Goal: Task Accomplishment & Management: Use online tool/utility

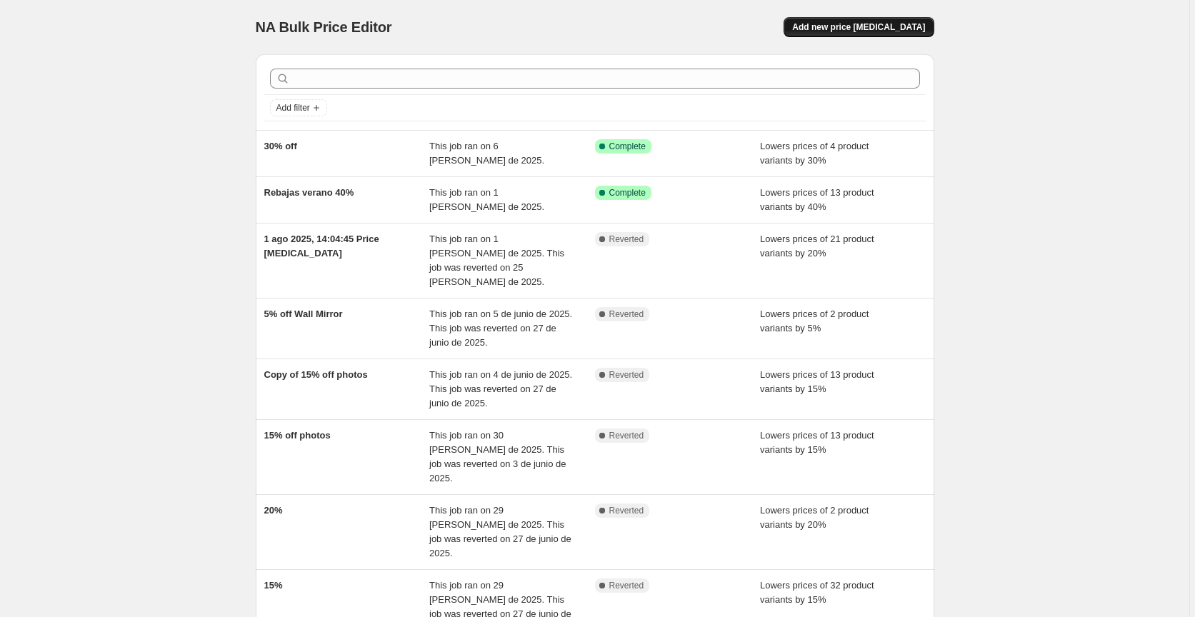
click at [874, 28] on span "Add new price [MEDICAL_DATA]" at bounding box center [858, 26] width 133 height 11
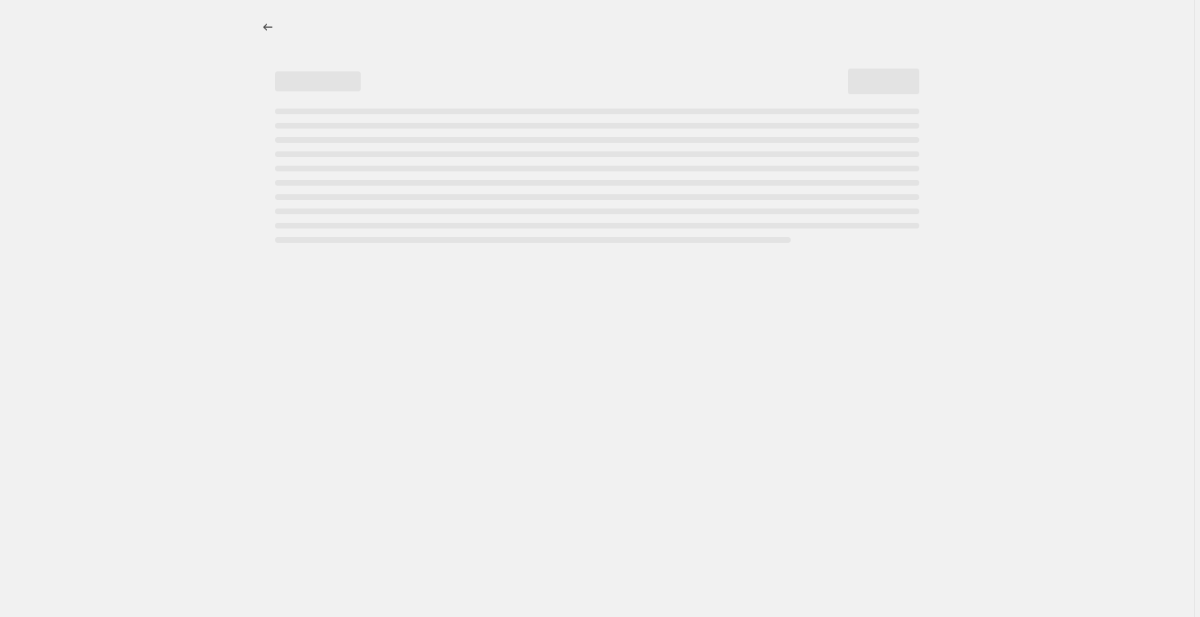
select select "percentage"
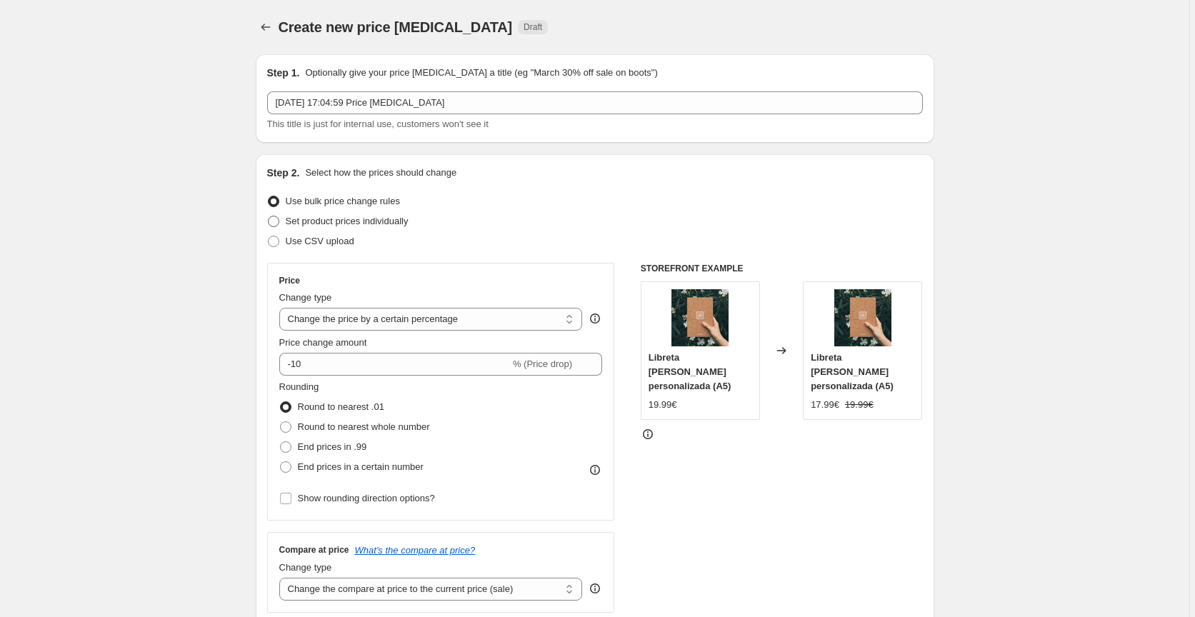
click at [346, 219] on span "Set product prices individually" at bounding box center [347, 221] width 123 height 11
click at [269, 216] on input "Set product prices individually" at bounding box center [268, 216] width 1 height 1
radio input "true"
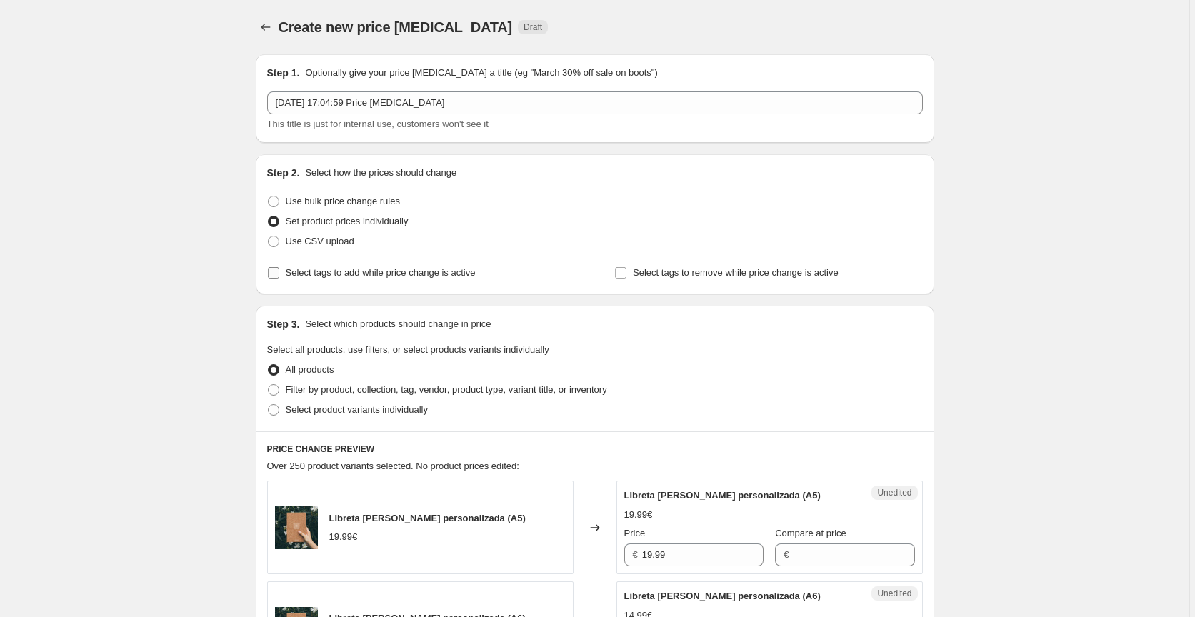
click at [363, 272] on span "Select tags to add while price change is active" at bounding box center [381, 272] width 190 height 11
click at [279, 272] on input "Select tags to add while price change is active" at bounding box center [273, 272] width 11 height 11
checkbox input "true"
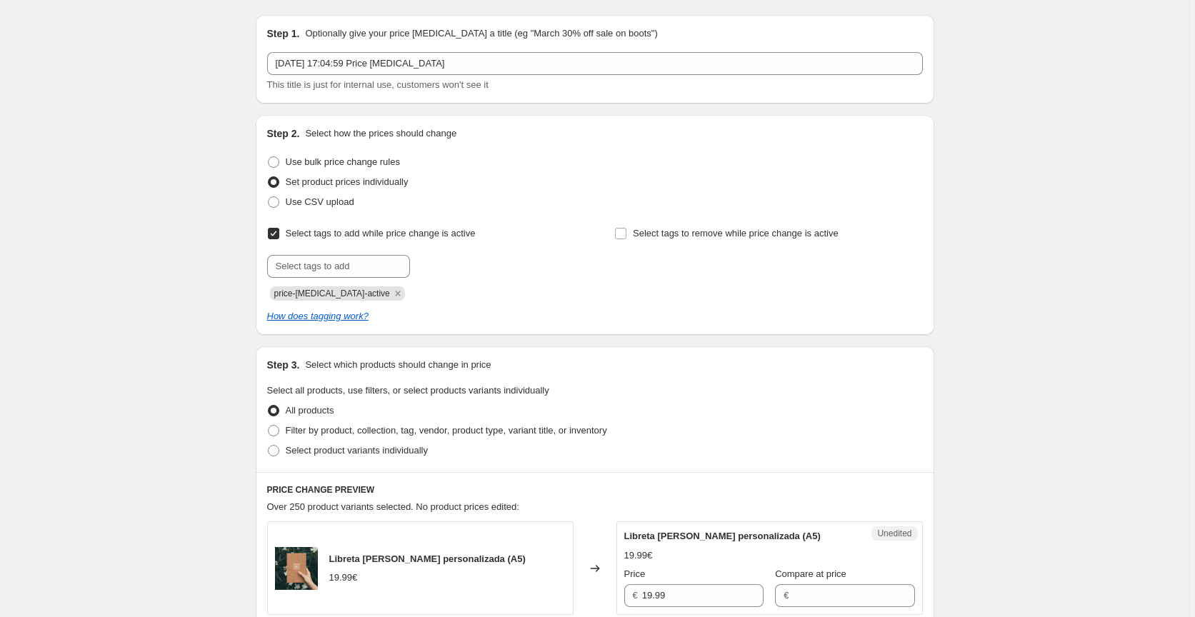
scroll to position [42, 0]
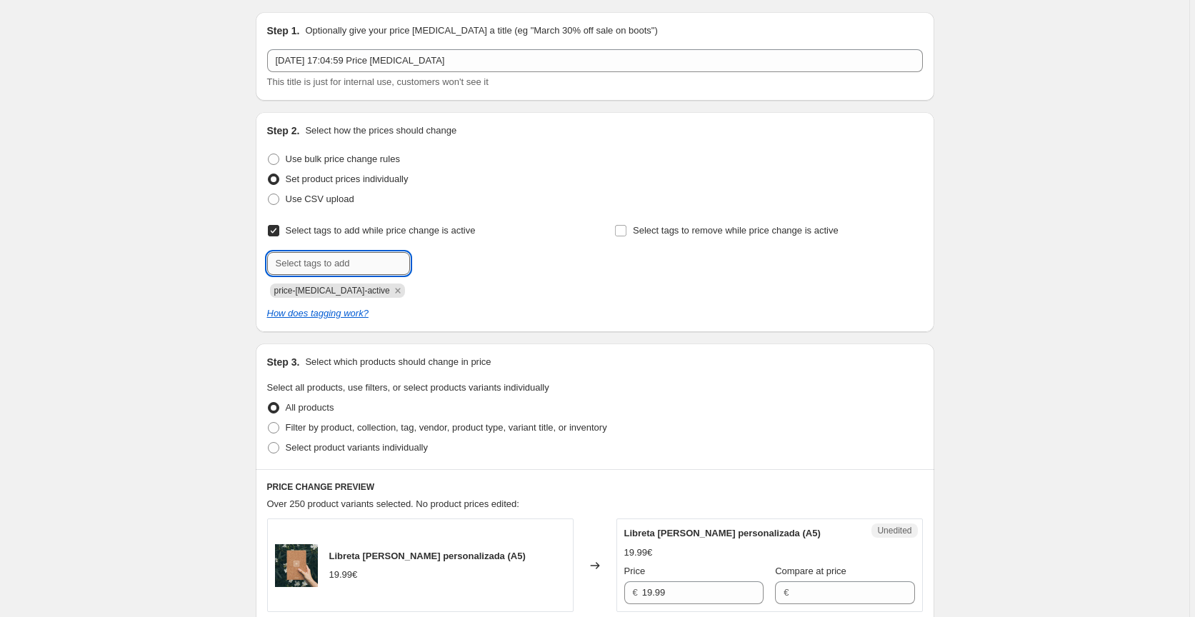
click at [359, 265] on input "text" at bounding box center [338, 263] width 143 height 23
click at [344, 156] on span "Use bulk price change rules" at bounding box center [343, 159] width 114 height 11
click at [269, 154] on input "Use bulk price change rules" at bounding box center [268, 154] width 1 height 1
radio input "true"
select select "percentage"
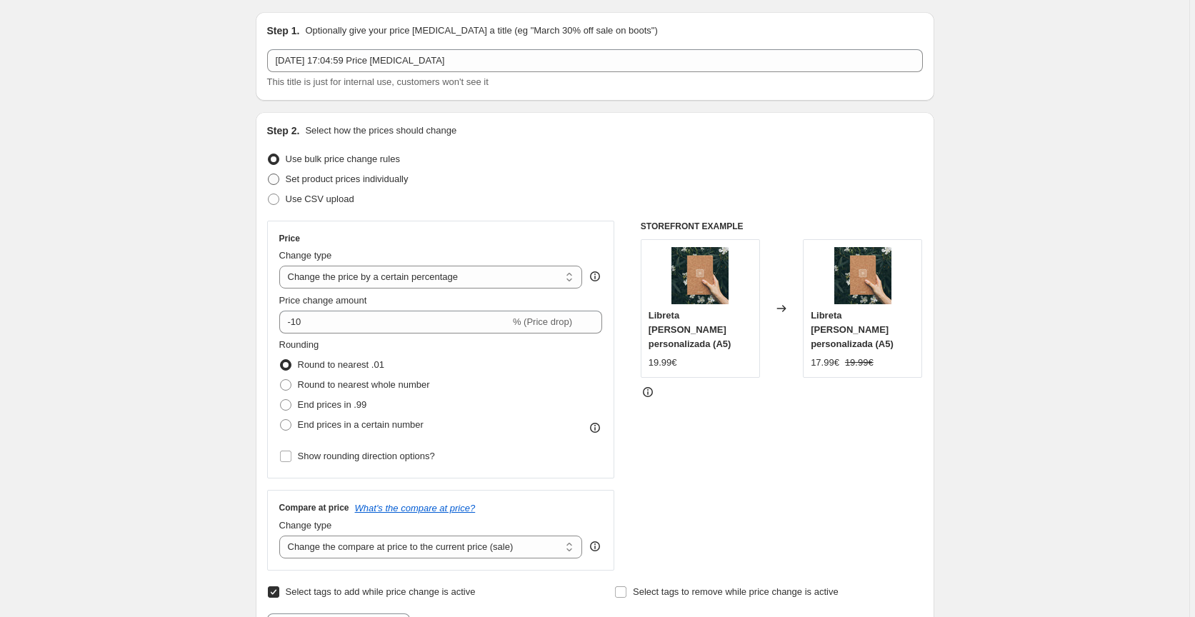
click at [401, 180] on span "Set product prices individually" at bounding box center [347, 179] width 123 height 11
click at [269, 174] on input "Set product prices individually" at bounding box center [268, 174] width 1 height 1
radio input "true"
